Goal: Transaction & Acquisition: Subscribe to service/newsletter

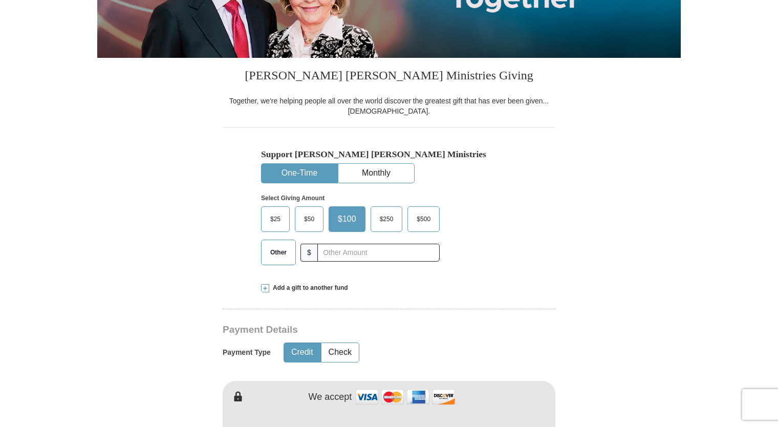
scroll to position [209, 0]
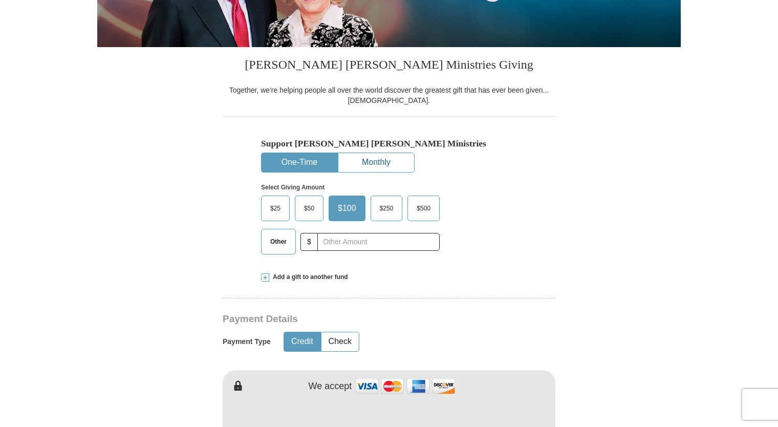
click at [370, 162] on button "Monthly" at bounding box center [376, 162] width 76 height 19
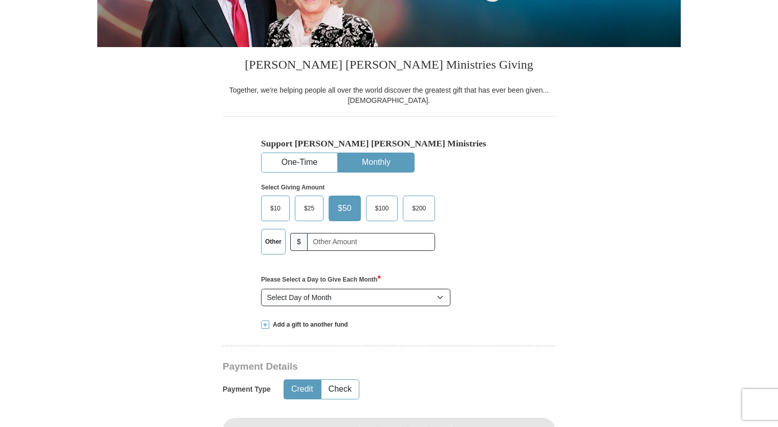
click at [381, 205] on span "$100" at bounding box center [382, 208] width 24 height 15
click at [0, 0] on input "$100" at bounding box center [0, 0] width 0 height 0
click at [440, 297] on select "Select Day of Month 1 2 3 4 5 6 7 8 9 10 11 12 13 14 15 16 17 18 19 20 21 22 23…" at bounding box center [355, 297] width 189 height 17
select select "8"
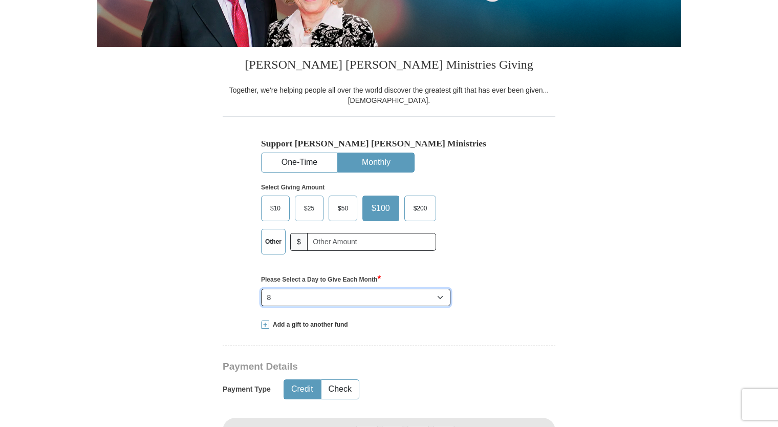
click at [261, 289] on select "Select Day of Month 1 2 3 4 5 6 7 8 9 10 11 12 13 14 15 16 17 18 19 20 21 22 23…" at bounding box center [355, 297] width 189 height 17
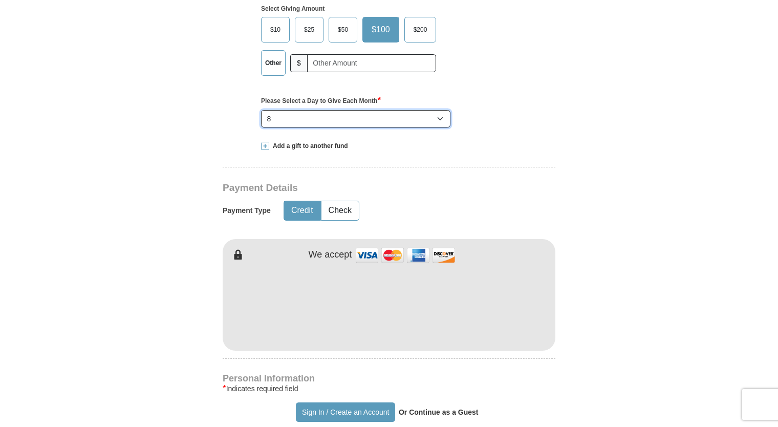
scroll to position [388, 0]
click at [587, 234] on form "Already have an account? Sign in for faster giving. Don't have an account? Crea…" at bounding box center [388, 326] width 583 height 1346
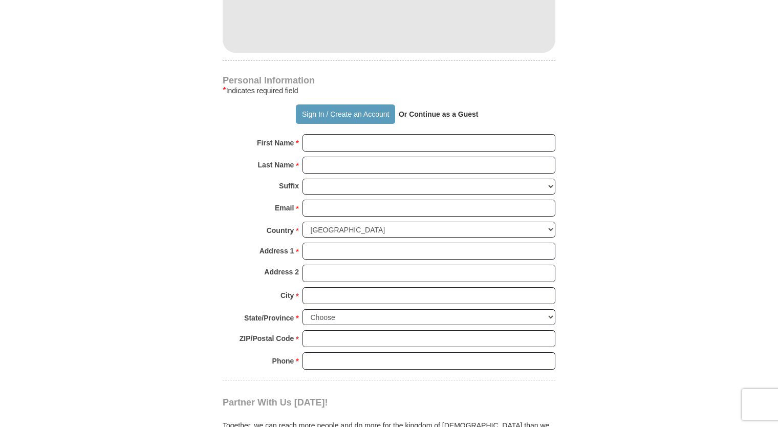
scroll to position [680, 0]
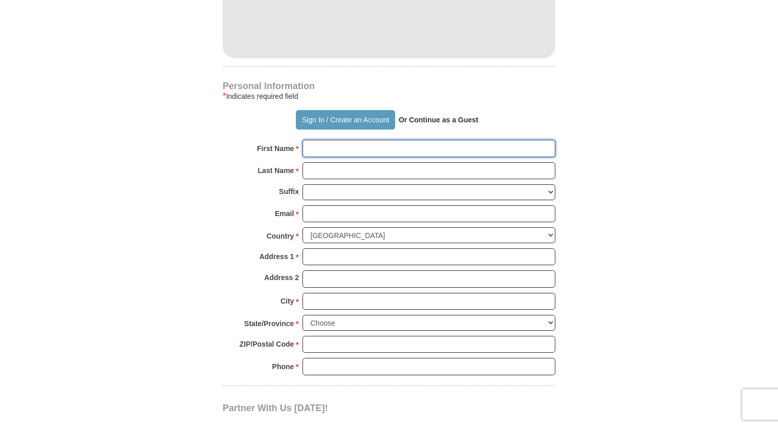
click at [341, 140] on input "First Name *" at bounding box center [428, 148] width 253 height 17
type input "[PERSON_NAME] and [PERSON_NAME]"
type input "[PERSON_NAME]"
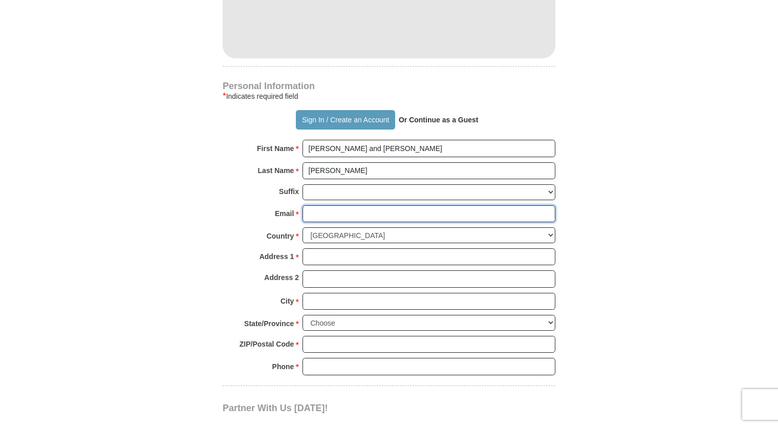
type input "[EMAIL_ADDRESS][DOMAIN_NAME]"
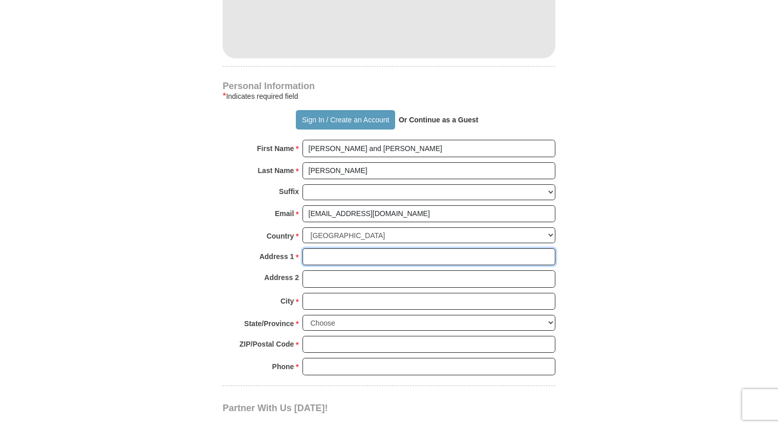
type input "[GEOGRAPHIC_DATA]"
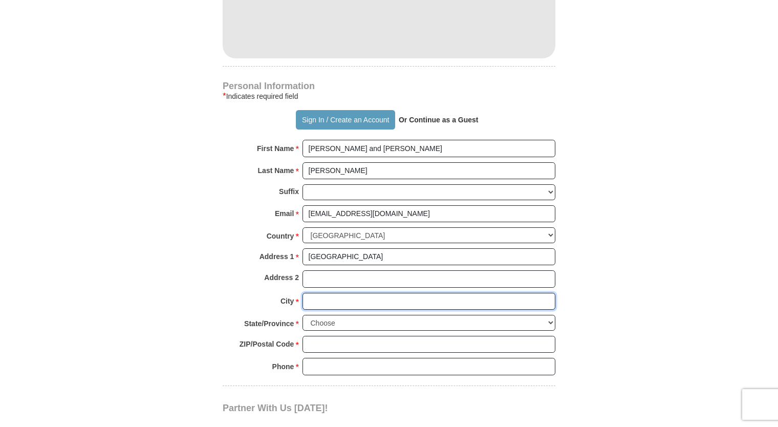
type input "CASCADE"
select select "WI"
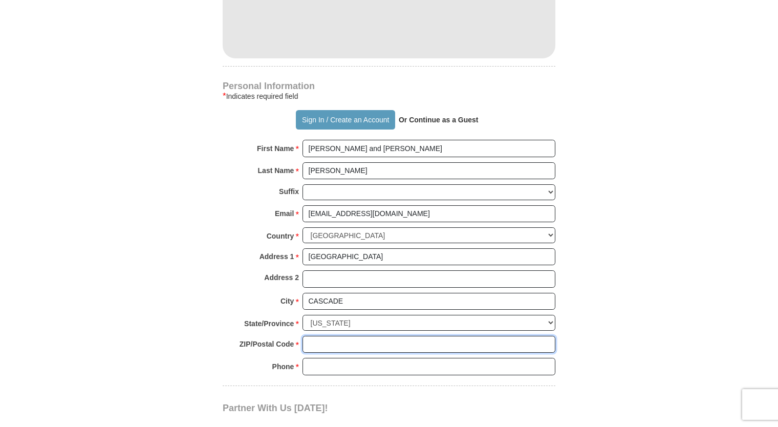
type input "53011"
type input "9202260431"
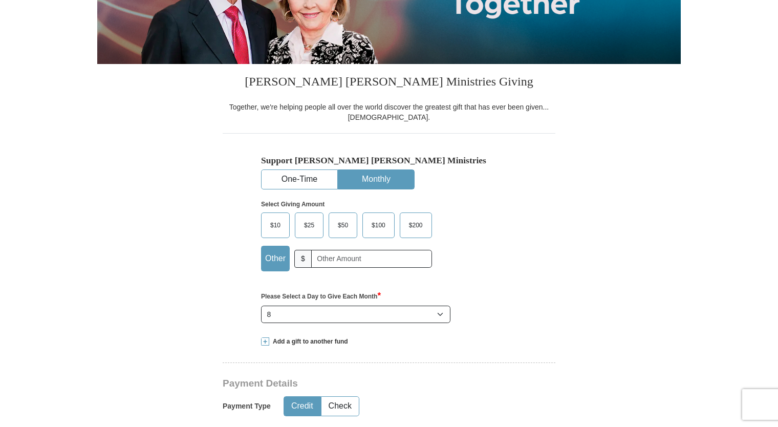
scroll to position [190, 0]
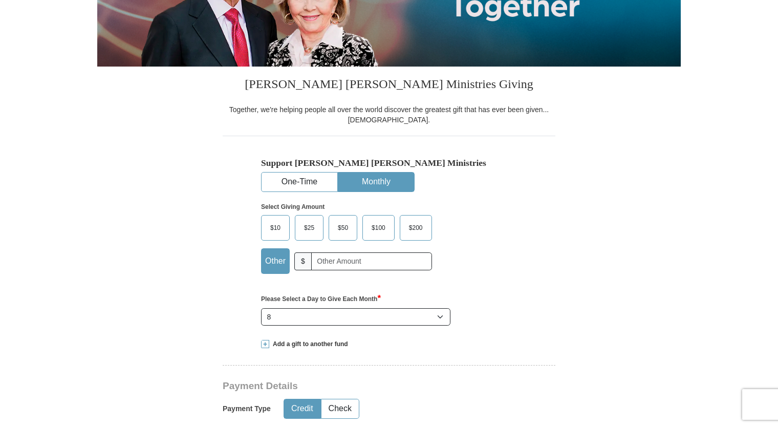
click at [376, 228] on span "$100" at bounding box center [378, 227] width 24 height 15
click at [0, 0] on input "$100" at bounding box center [0, 0] width 0 height 0
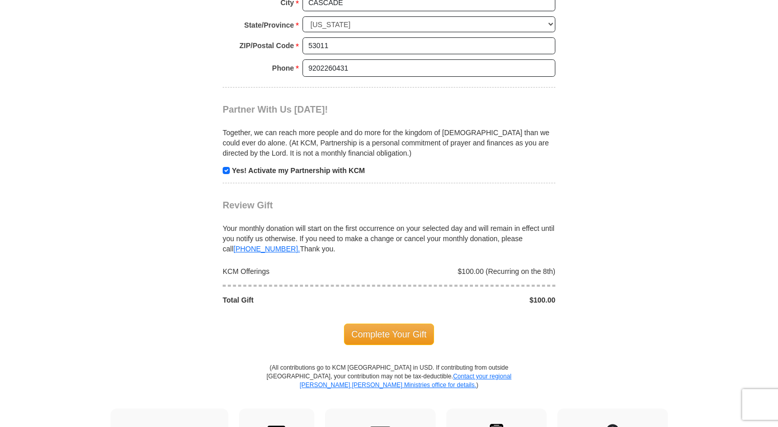
scroll to position [972, 0]
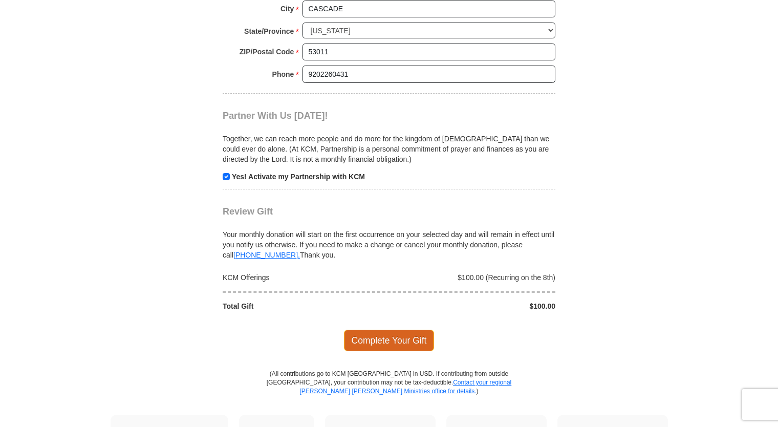
click at [389, 333] on span "Complete Your Gift" at bounding box center [389, 340] width 91 height 21
